Goal: Transaction & Acquisition: Download file/media

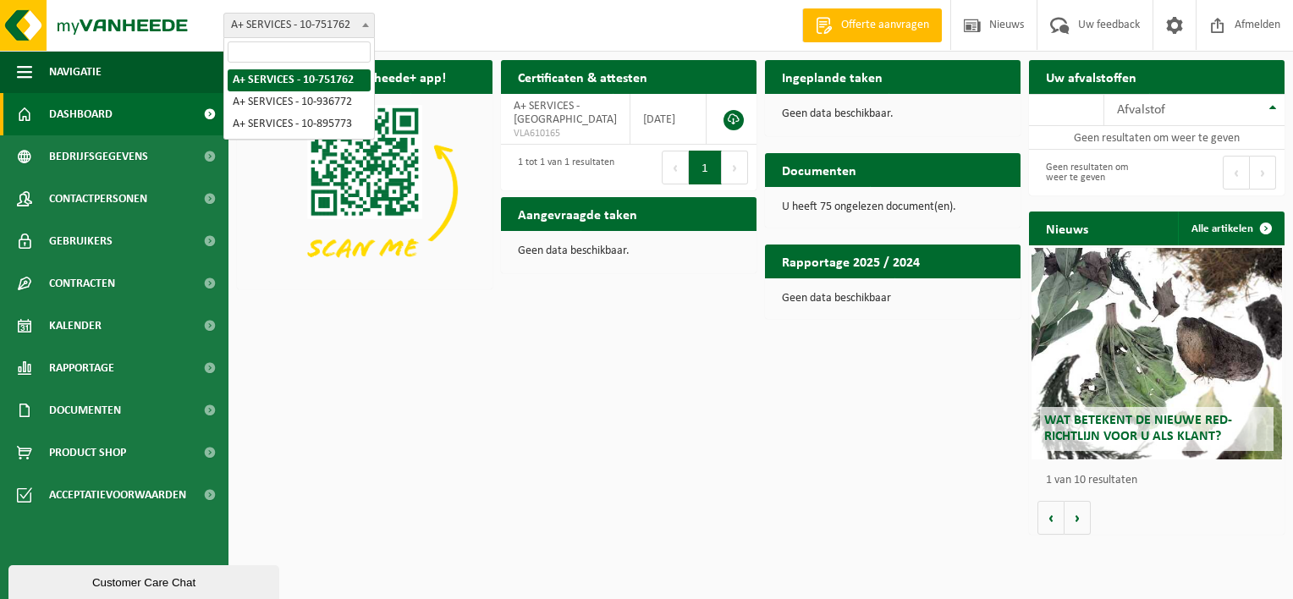
click at [361, 20] on span at bounding box center [365, 25] width 17 height 22
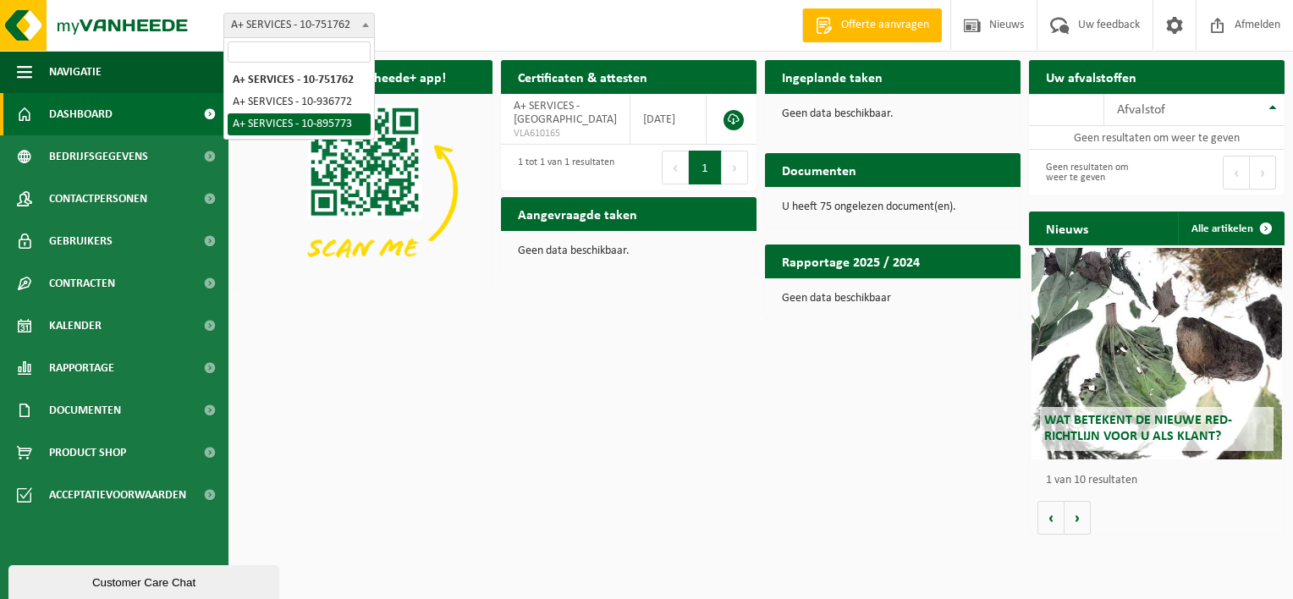
select select "116995"
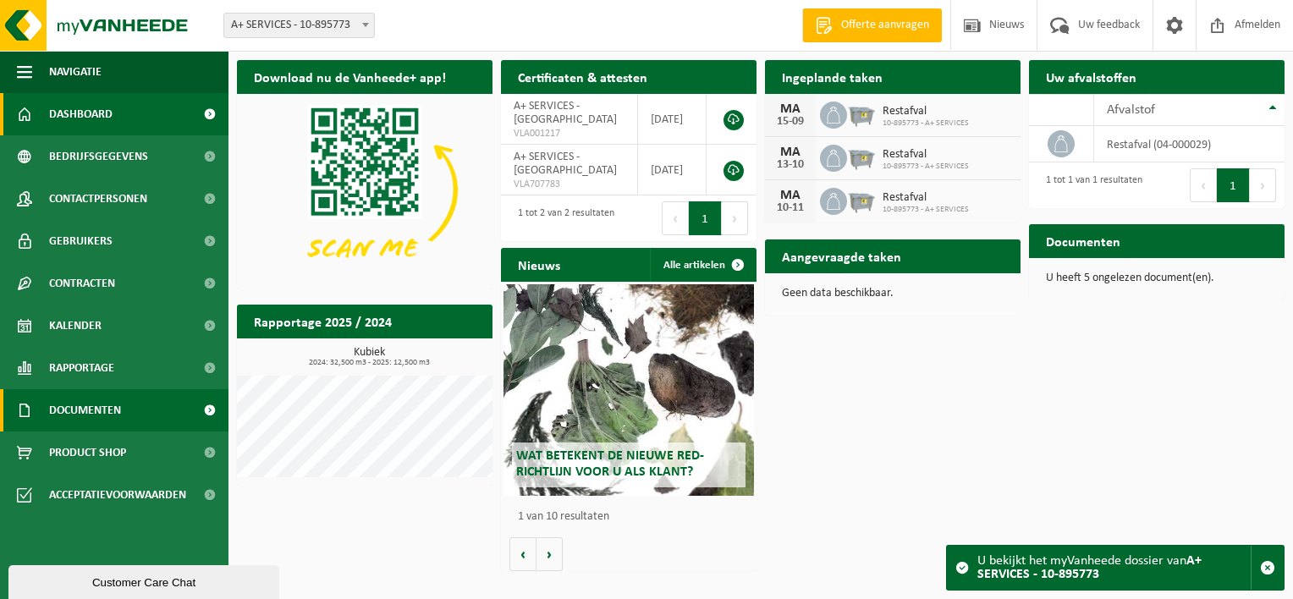
click at [133, 409] on link "Documenten" at bounding box center [114, 410] width 229 height 42
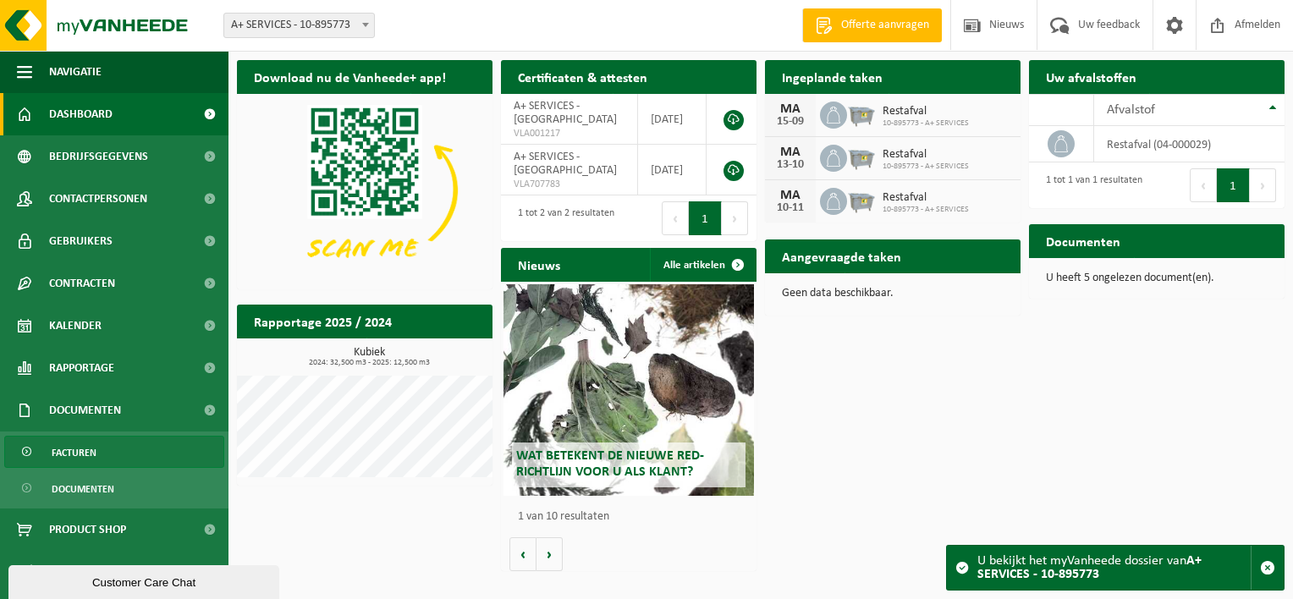
click at [110, 447] on link "Facturen" at bounding box center [114, 452] width 220 height 32
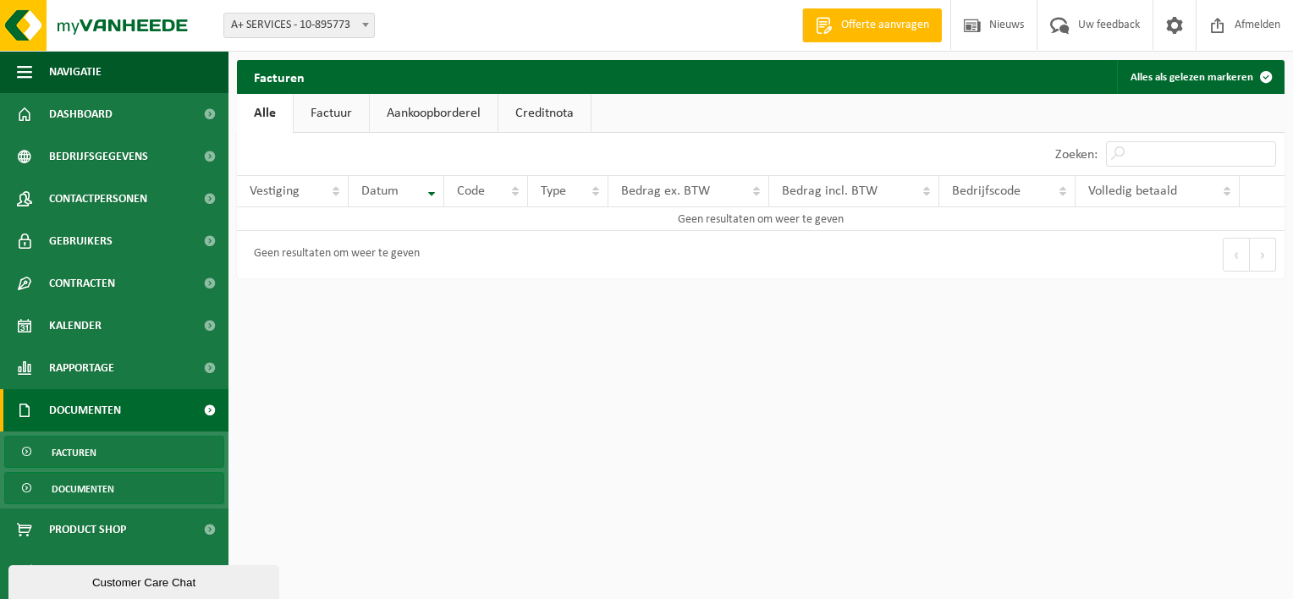
click at [144, 494] on link "Documenten" at bounding box center [114, 488] width 220 height 32
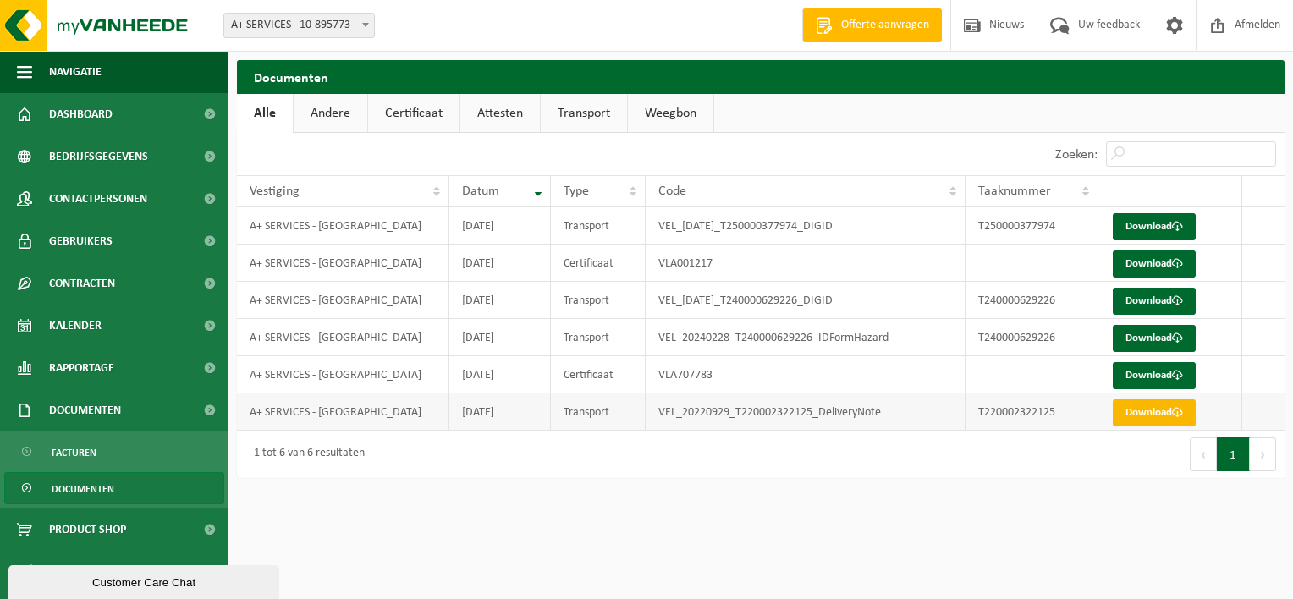
click at [1154, 415] on link "Download" at bounding box center [1154, 413] width 83 height 27
click at [132, 464] on link "Facturen" at bounding box center [114, 452] width 220 height 32
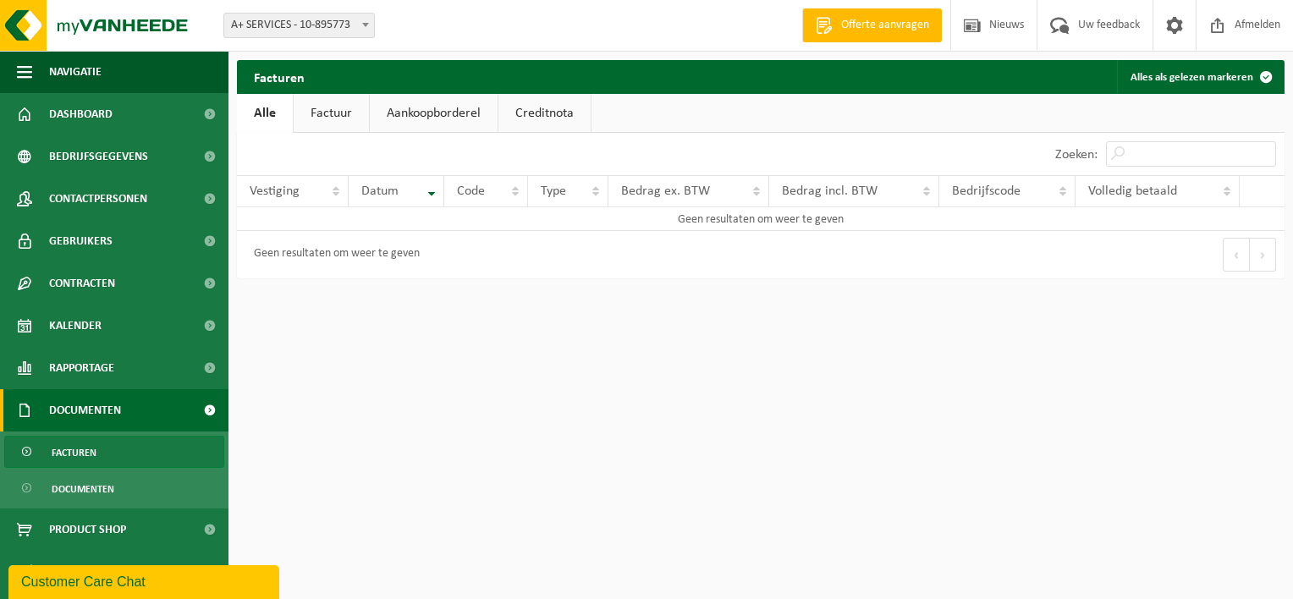
click at [322, 109] on link "Factuur" at bounding box center [331, 113] width 75 height 39
click at [318, 19] on span "A+ SERVICES - 10-895773" at bounding box center [299, 26] width 150 height 24
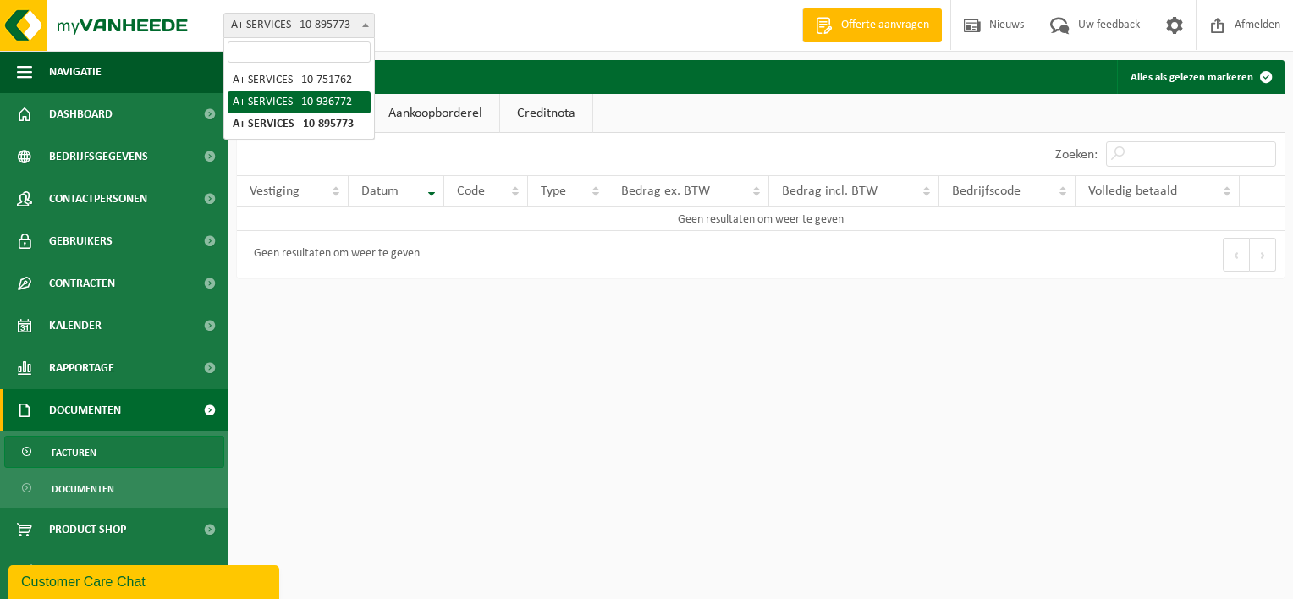
select select "137253"
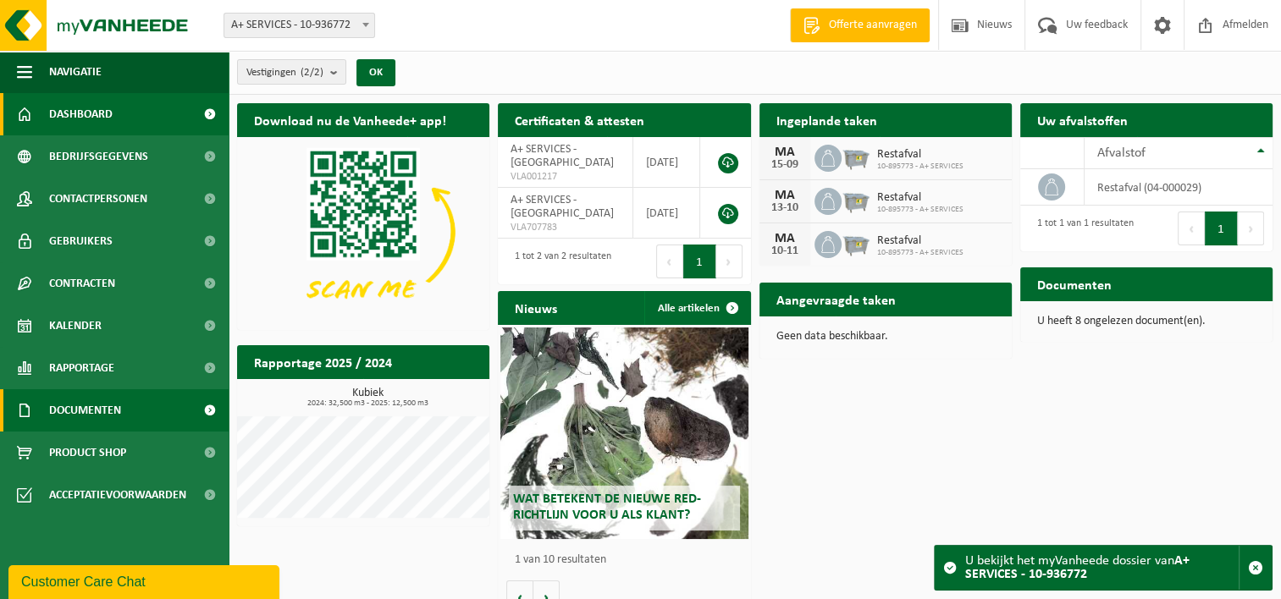
click at [137, 403] on link "Documenten" at bounding box center [114, 410] width 229 height 42
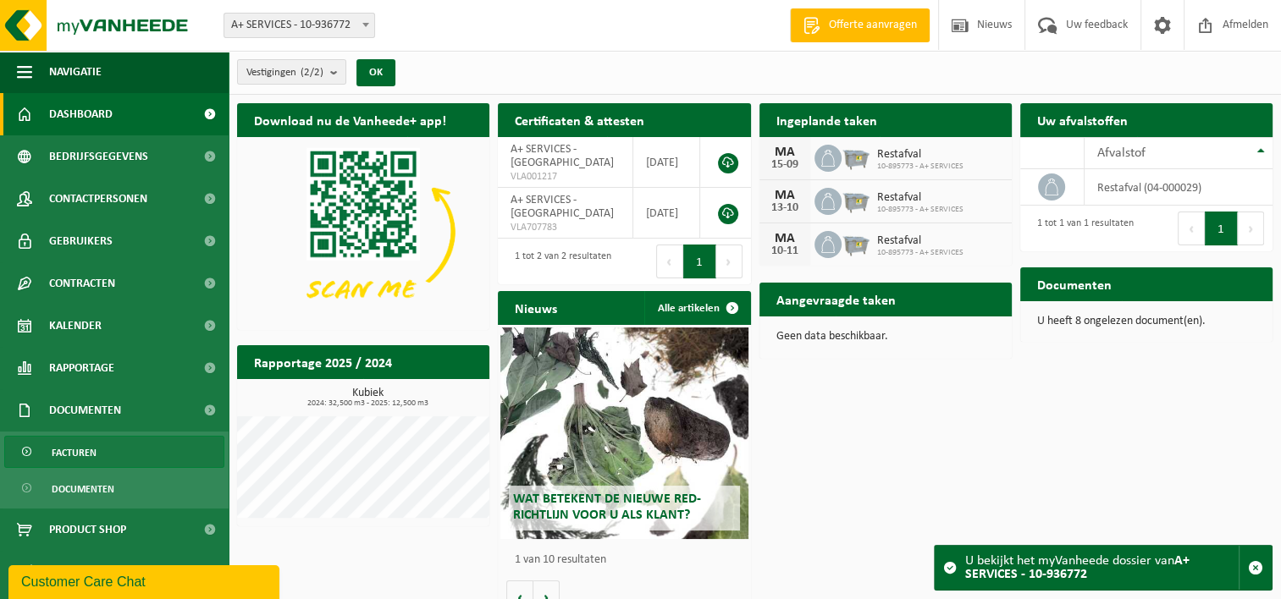
click at [124, 450] on link "Facturen" at bounding box center [114, 452] width 220 height 32
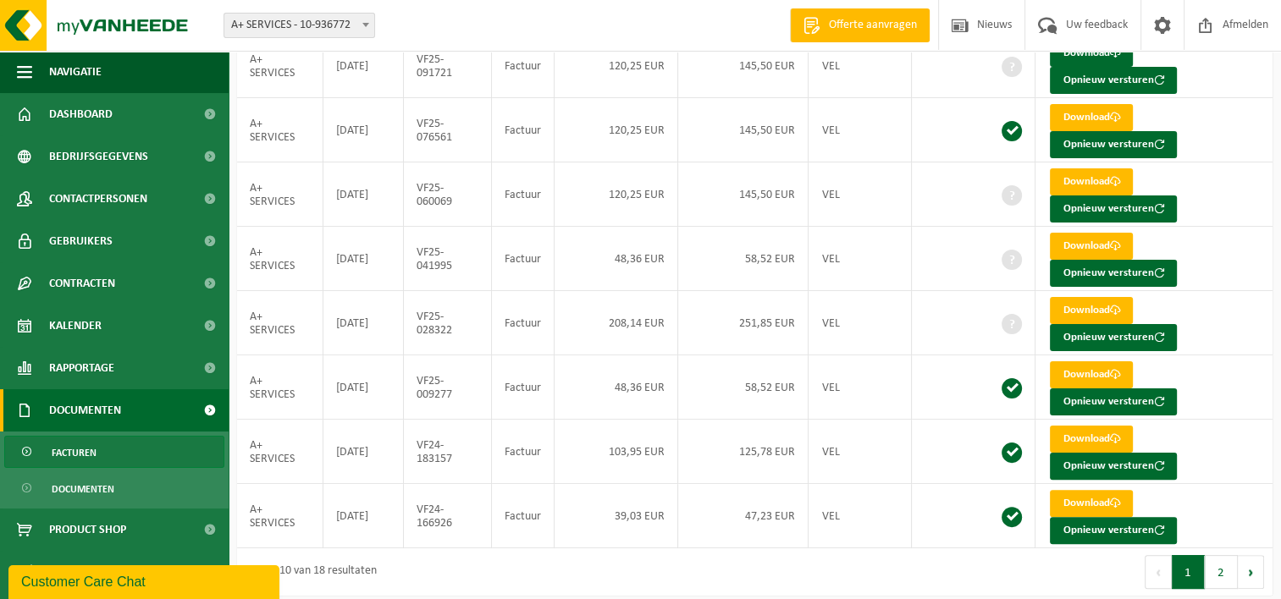
scroll to position [353, 0]
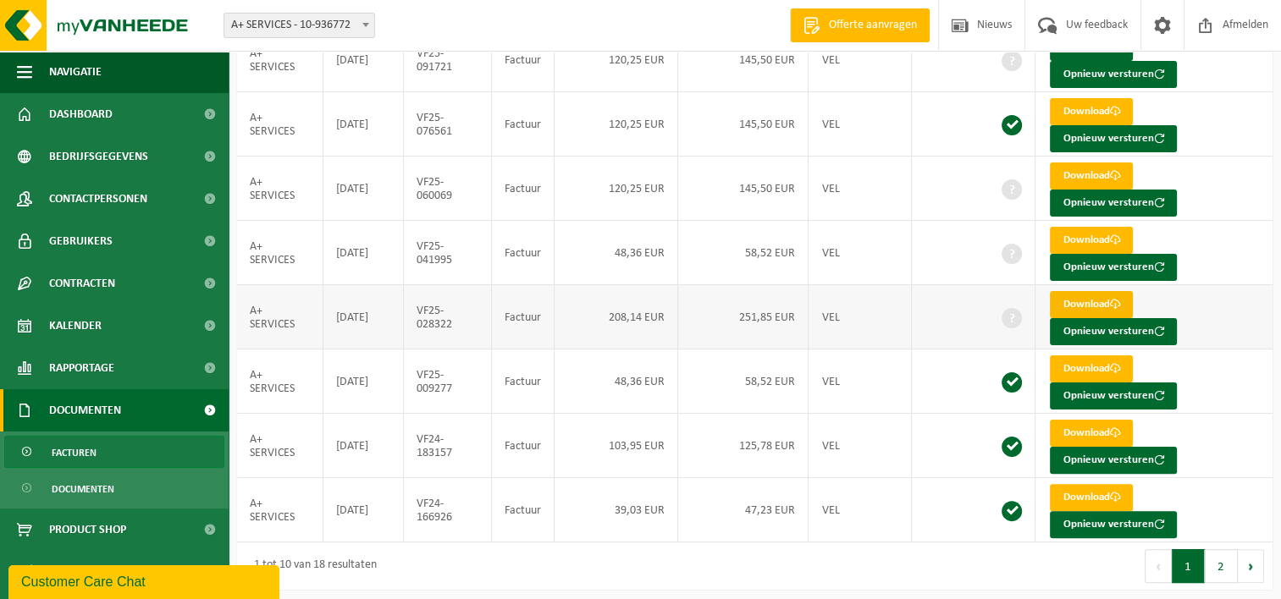
click at [1089, 300] on link "Download" at bounding box center [1091, 304] width 83 height 27
click at [289, 305] on td "A+ SERVICES" at bounding box center [280, 317] width 86 height 64
click at [1087, 298] on link "Download" at bounding box center [1091, 304] width 83 height 27
click at [1006, 311] on span at bounding box center [1011, 318] width 20 height 20
click at [1079, 235] on link "Download" at bounding box center [1091, 240] width 83 height 27
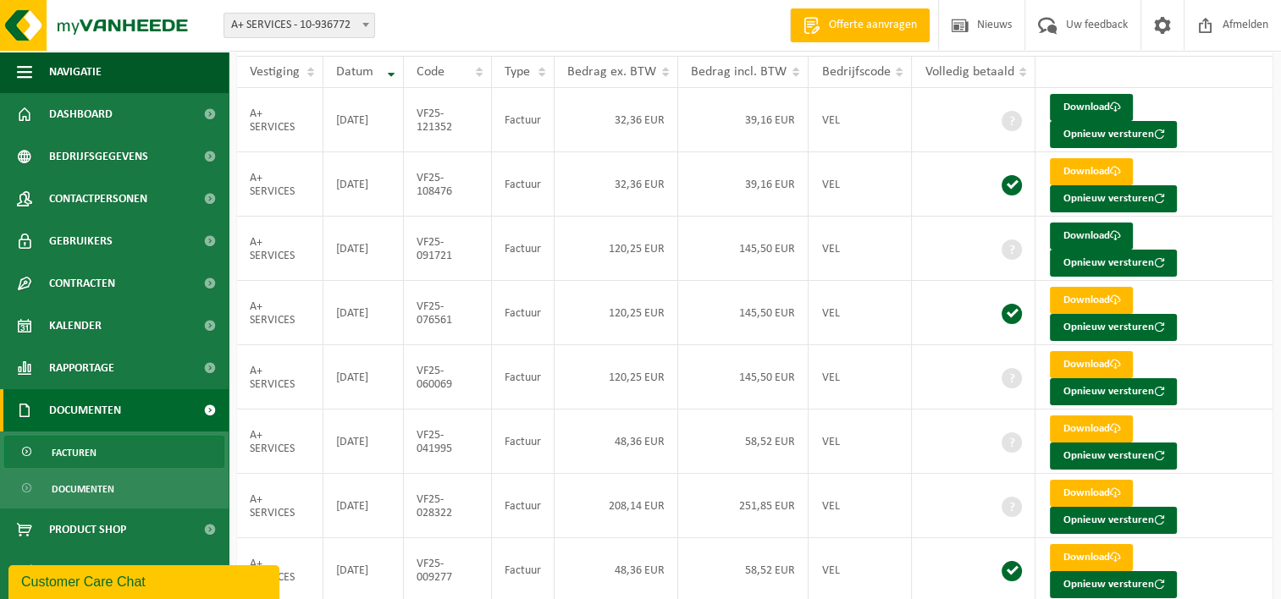
scroll to position [163, 0]
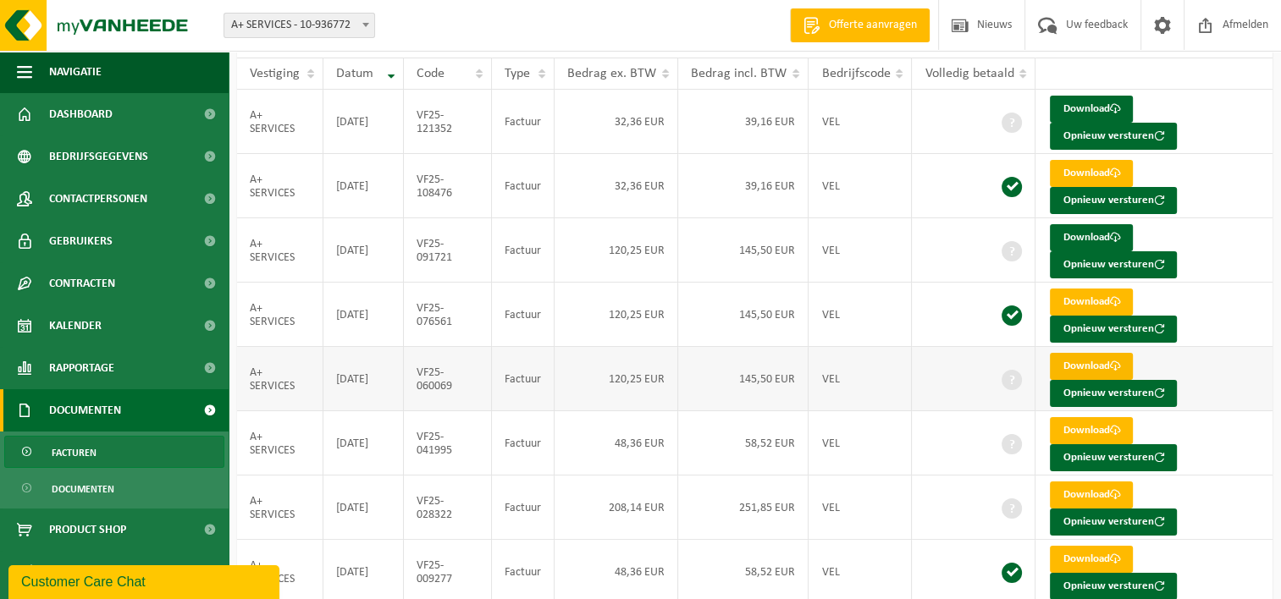
click at [1070, 356] on link "Download" at bounding box center [1091, 366] width 83 height 27
click at [1073, 237] on link "Download" at bounding box center [1091, 237] width 83 height 27
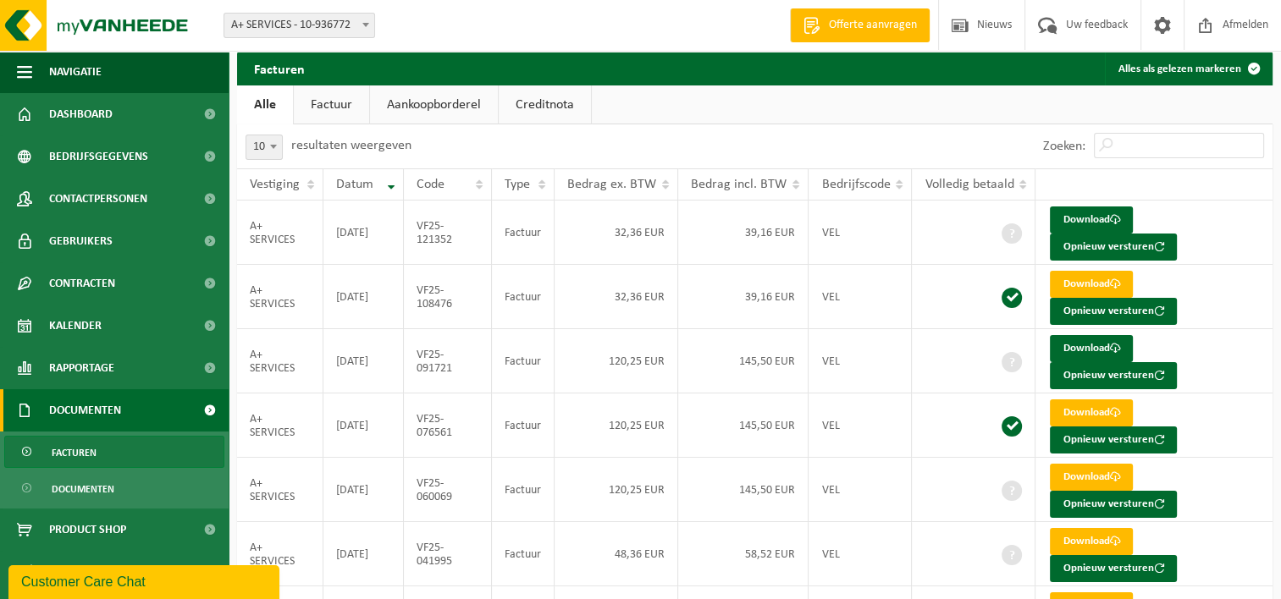
scroll to position [41, 0]
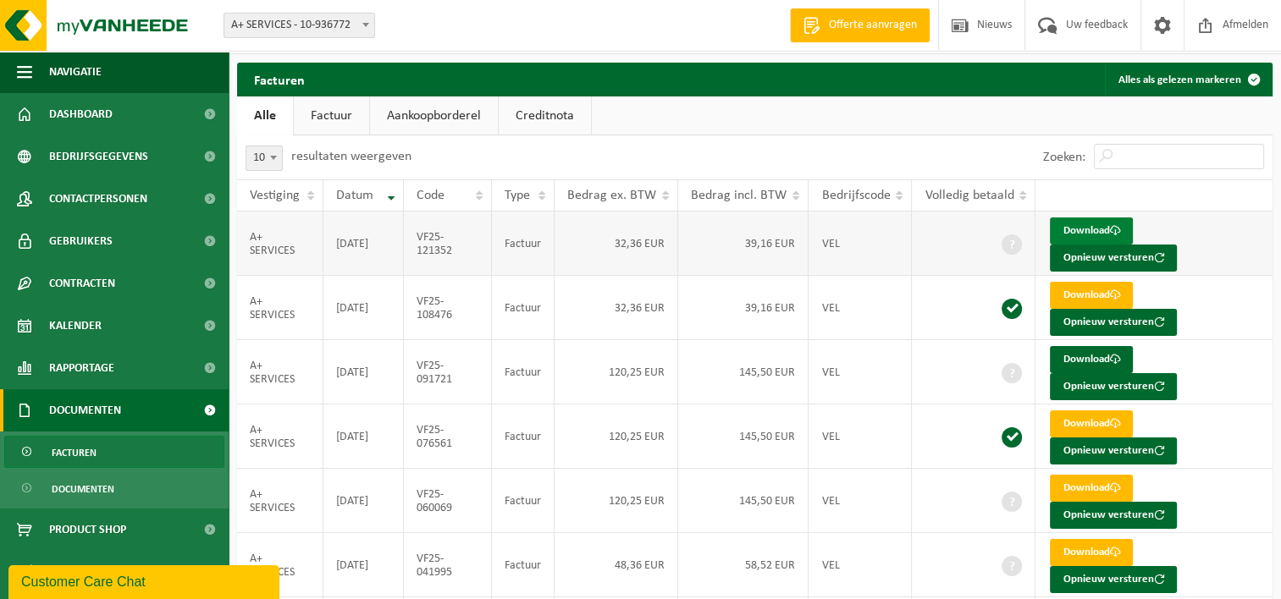
click at [1083, 227] on link "Download" at bounding box center [1091, 231] width 83 height 27
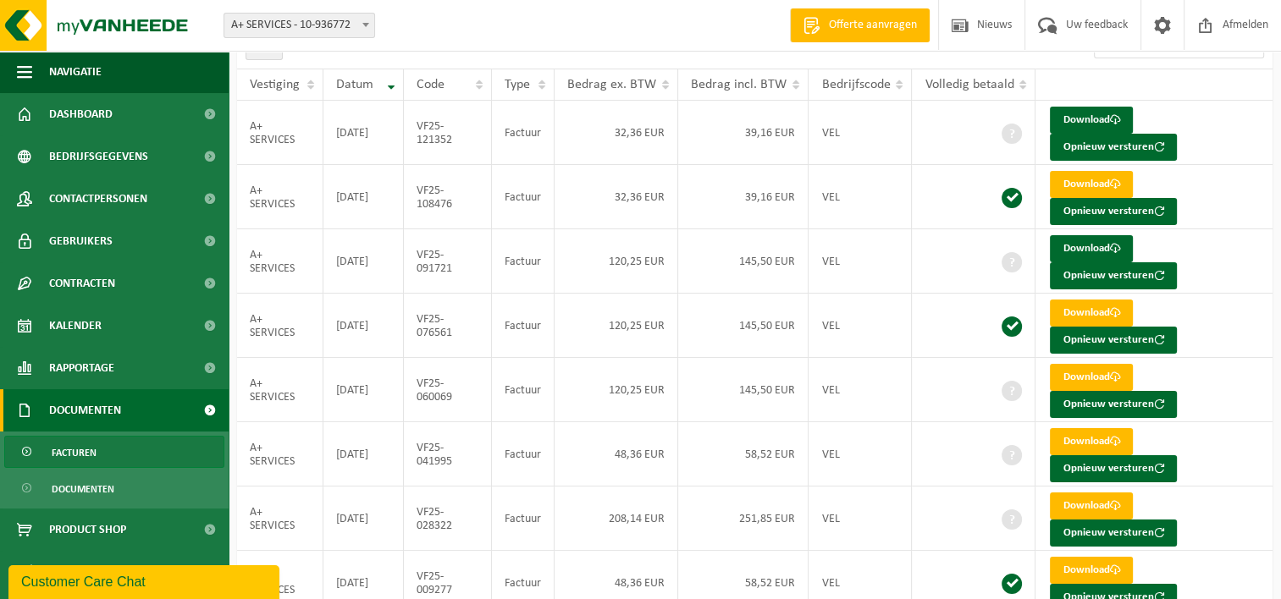
scroll to position [0, 0]
